Goal: Check status: Check status

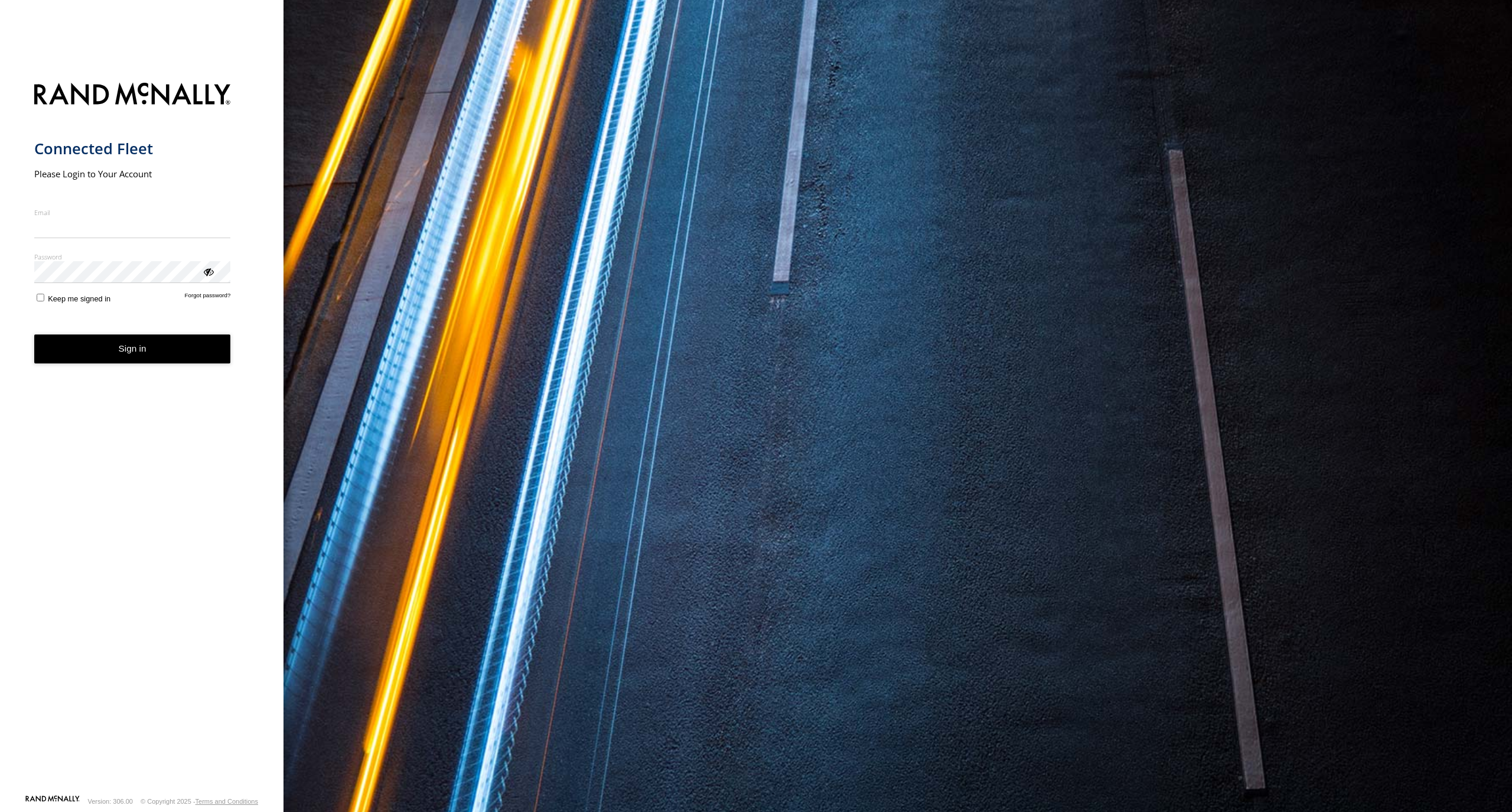
type input "**********"
click at [126, 370] on form "**********" at bounding box center [142, 435] width 216 height 719
click at [176, 356] on button "Sign in" at bounding box center [132, 349] width 197 height 29
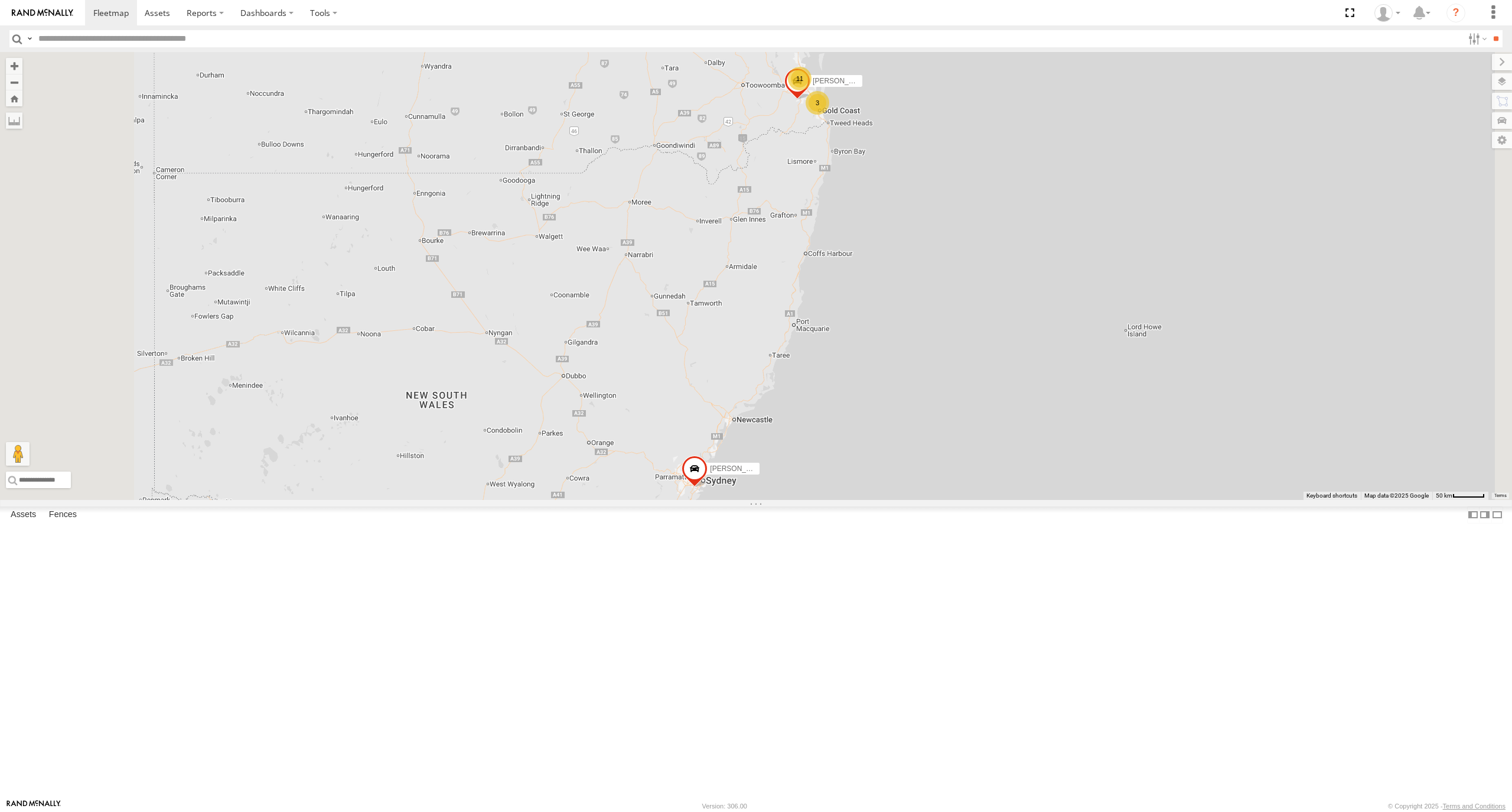
click at [0, 0] on div "[PERSON_NAME]- 817BG4" at bounding box center [0, 0] width 0 height 0
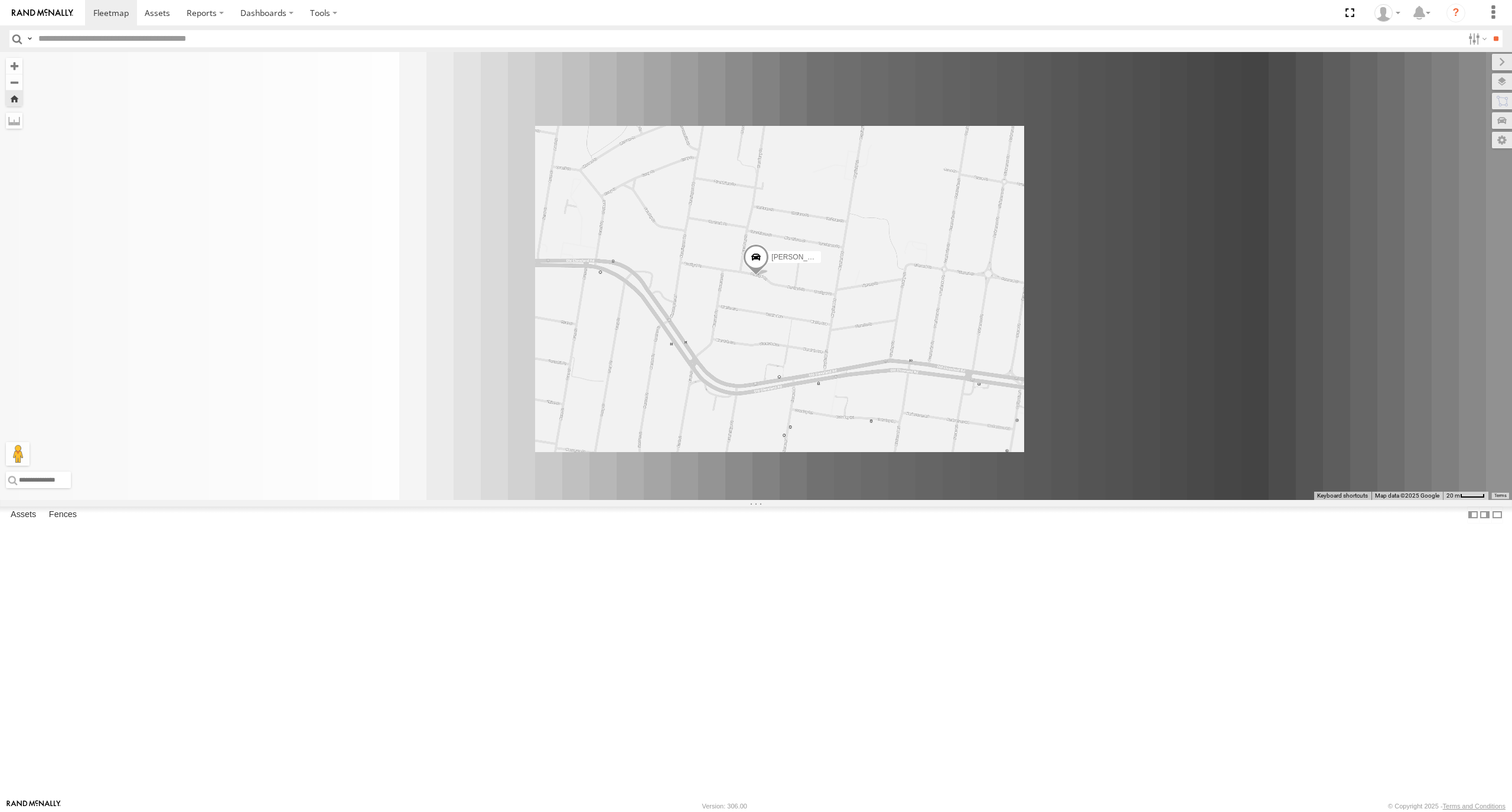
click at [769, 276] on span at bounding box center [756, 260] width 26 height 32
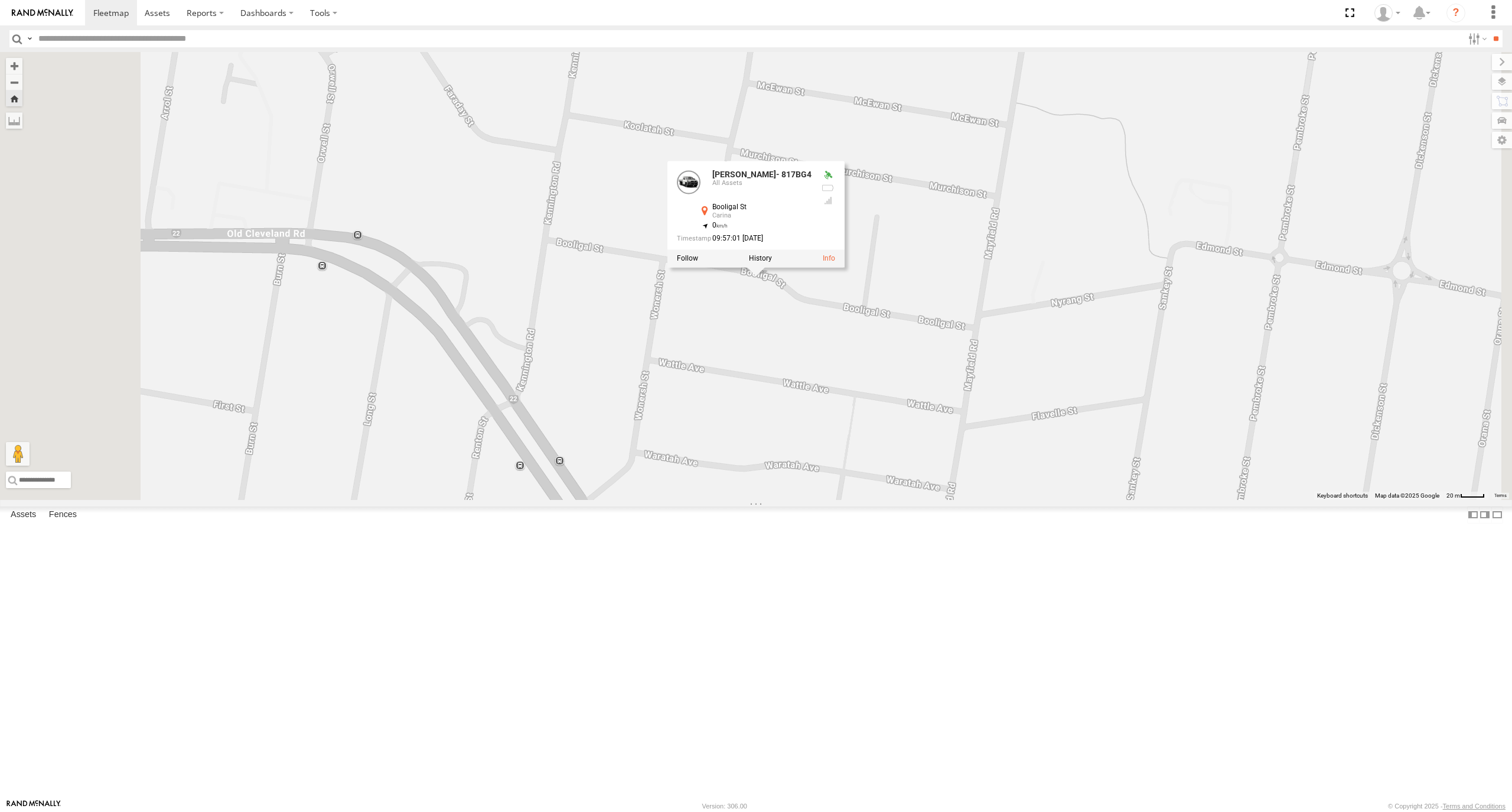
click at [983, 462] on div "[PERSON_NAME]- 817BG4 [PERSON_NAME]- 817BG4 All Assets Booligal St Carina -27.4…" at bounding box center [756, 276] width 1512 height 448
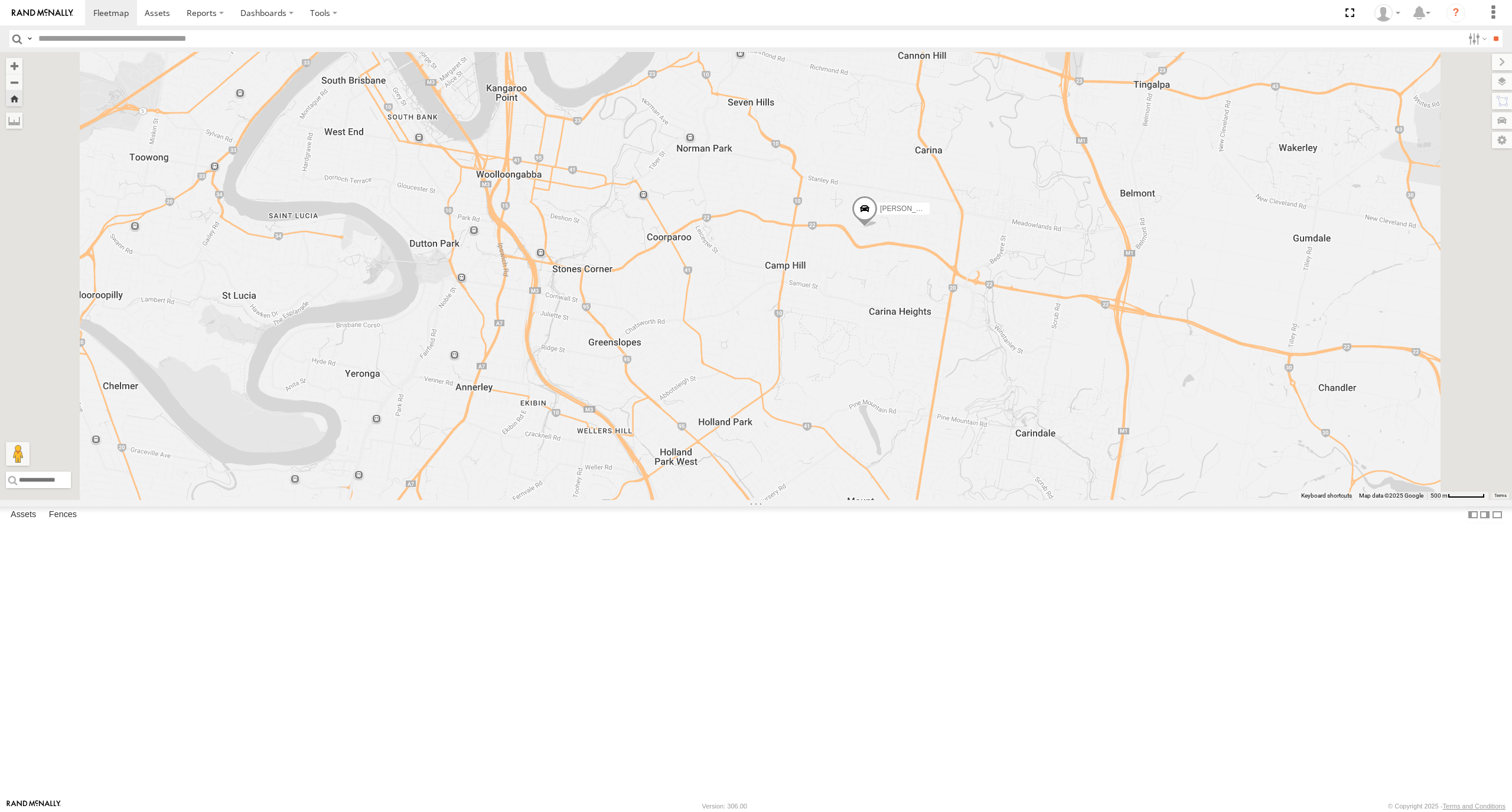
drag, startPoint x: 1092, startPoint y: 403, endPoint x: 964, endPoint y: 431, distance: 131.0
click at [969, 429] on div "[PERSON_NAME]- 817BG4" at bounding box center [756, 276] width 1512 height 448
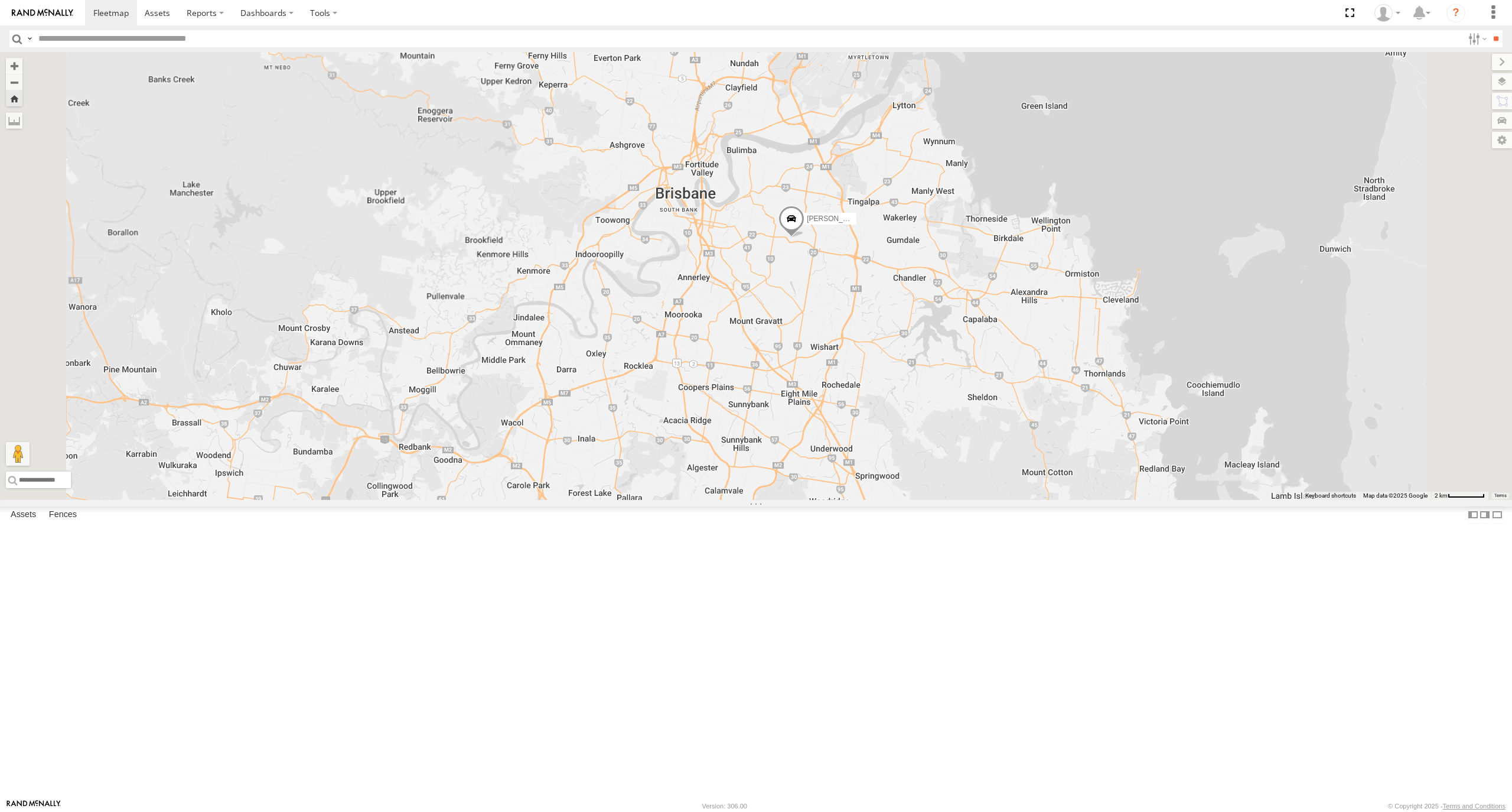
drag, startPoint x: 1085, startPoint y: 380, endPoint x: 985, endPoint y: 437, distance: 115.1
click at [1002, 422] on div "[PERSON_NAME]- 817BG4" at bounding box center [756, 276] width 1512 height 448
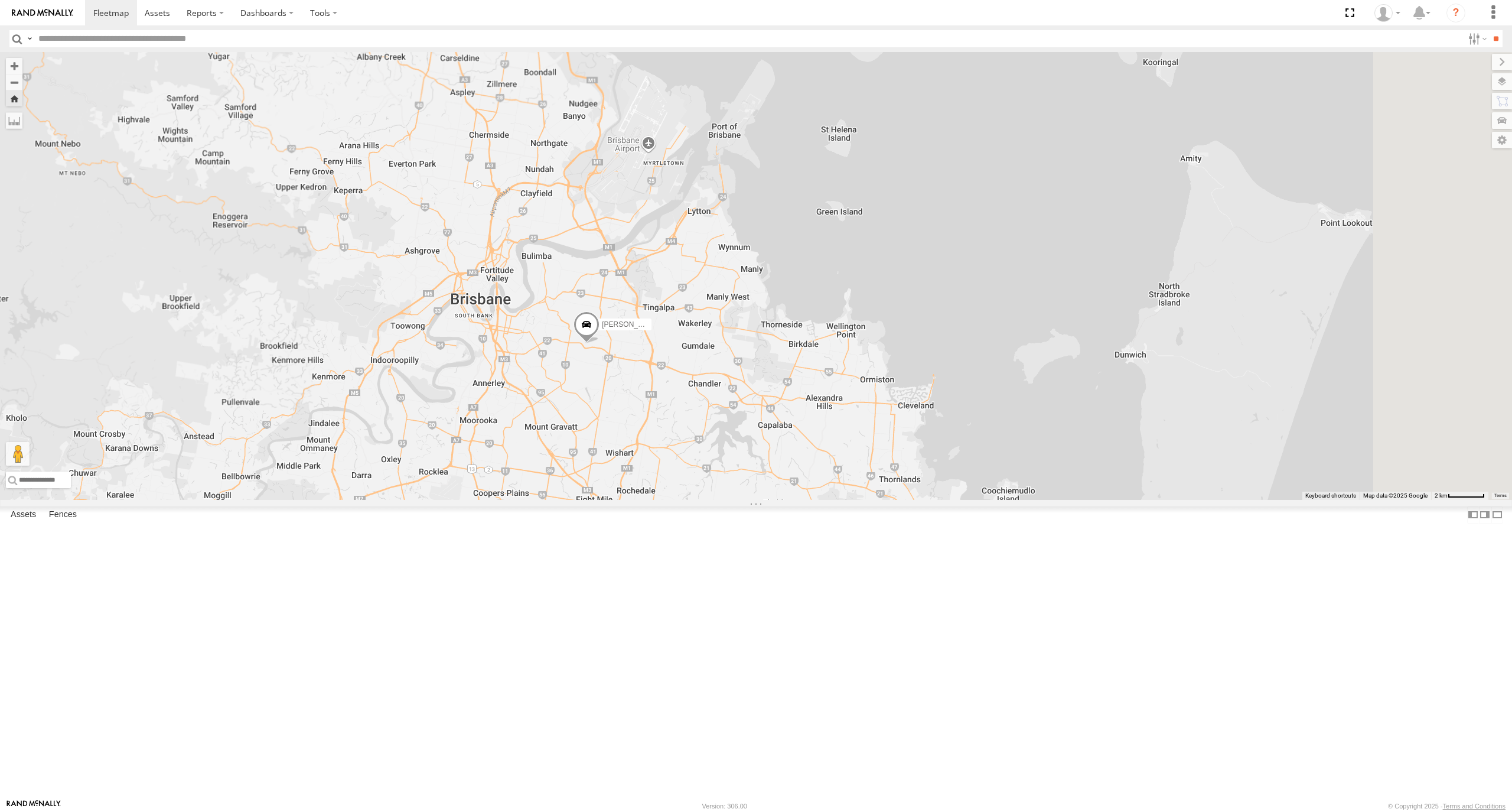
click at [600, 344] on span at bounding box center [586, 327] width 26 height 32
click at [666, 330] on link at bounding box center [660, 326] width 12 height 8
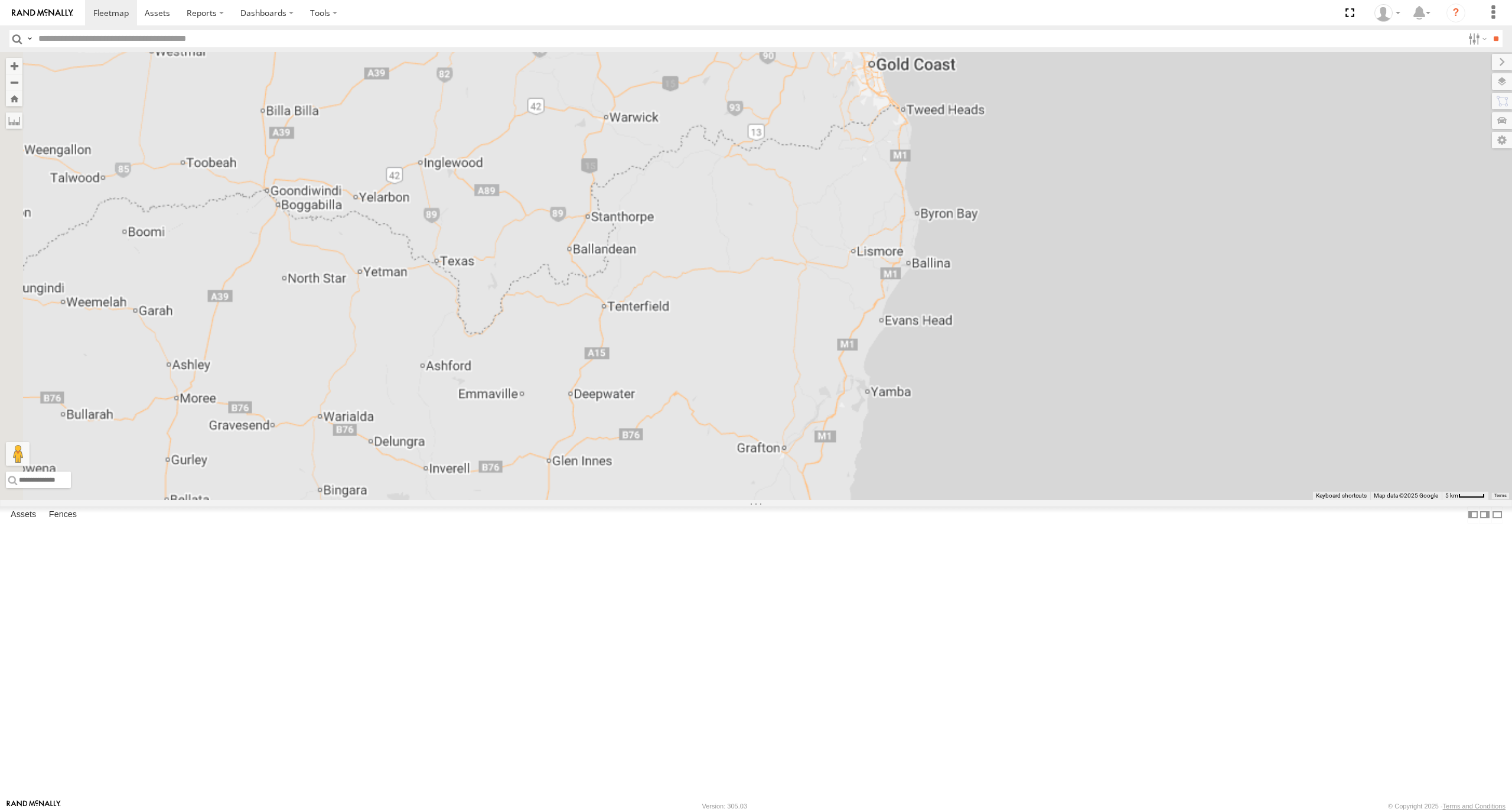
drag, startPoint x: 956, startPoint y: 210, endPoint x: 947, endPoint y: 295, distance: 85.5
click at [947, 295] on div "[PERSON_NAME] - 360NA6 [GEOGRAPHIC_DATA] [PERSON_NAME] 366JK9 - Corolla Hatch" at bounding box center [756, 276] width 1512 height 448
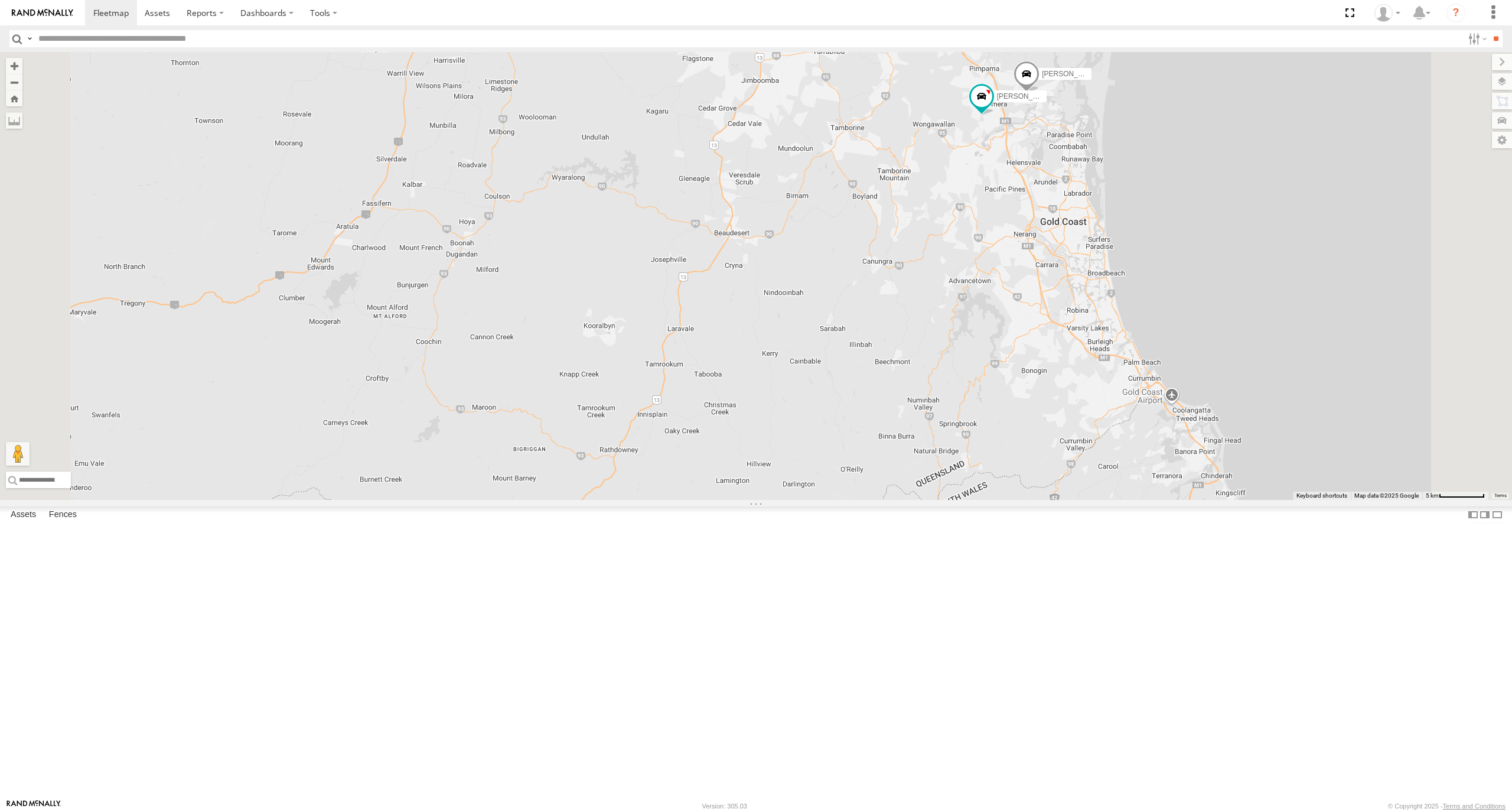
click at [0, 0] on div "Ian All Assets Agnew St Norman Park -27.47606 153.06612 Video Jace Seumanu - 84…" at bounding box center [0, 0] width 0 height 0
